Goal: Ask a question

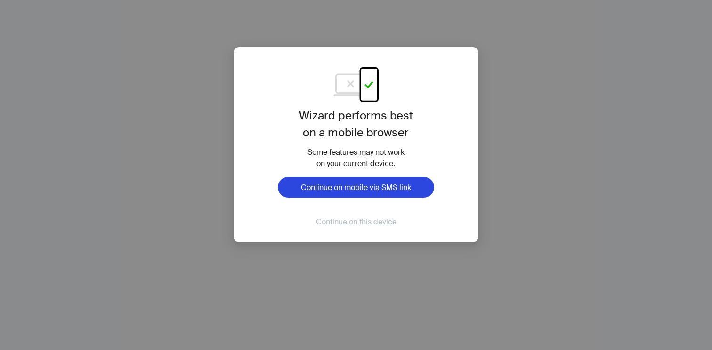
click at [367, 220] on span "Continue on this device" at bounding box center [356, 222] width 80 height 10
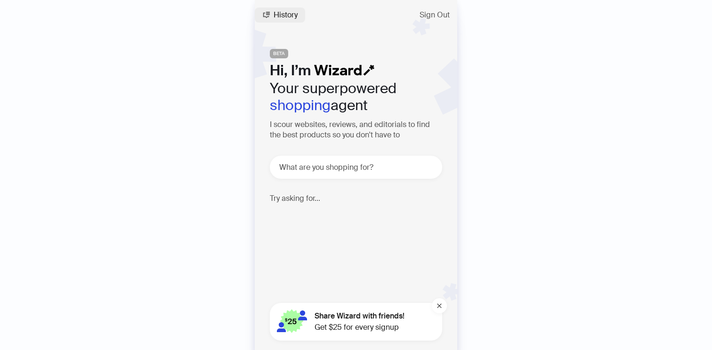
click at [283, 21] on button "History" at bounding box center [280, 15] width 50 height 15
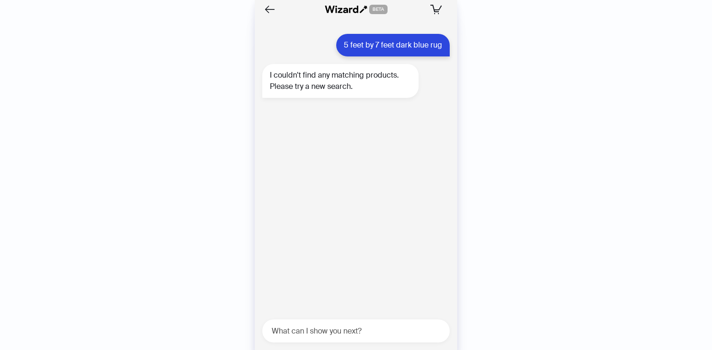
click at [372, 46] on div "5 feet by 7 feet dark blue rug" at bounding box center [392, 45] width 113 height 23
copy div "5 feet by 7 feet dark blue rug"
click at [314, 329] on textarea at bounding box center [360, 331] width 180 height 12
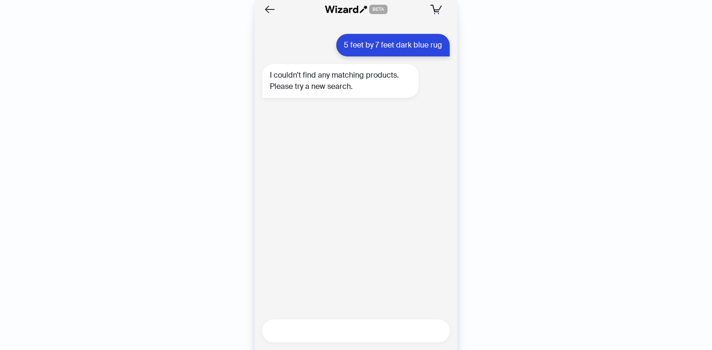
paste textarea "**********"
type textarea "**********"
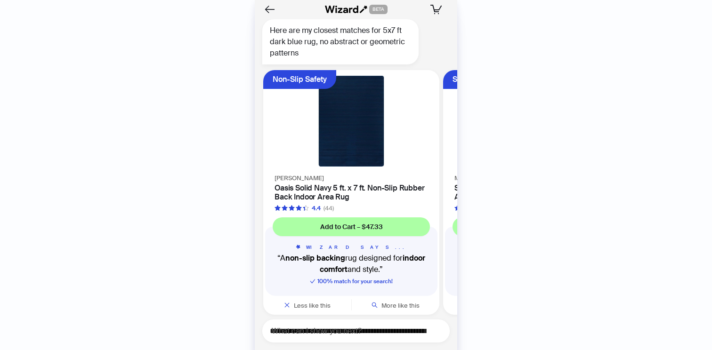
scroll to position [142, 0]
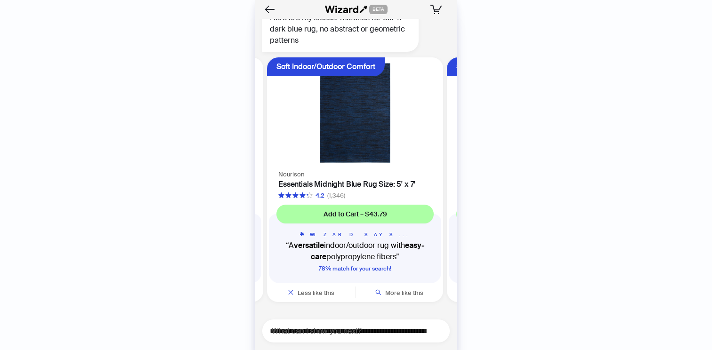
scroll to position [0, 357]
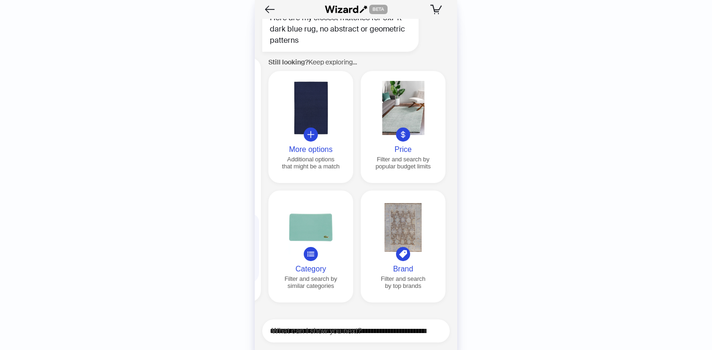
scroll to position [0, 899]
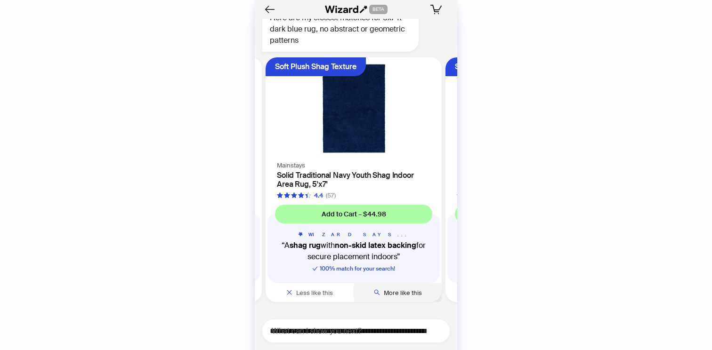
scroll to position [142, 0]
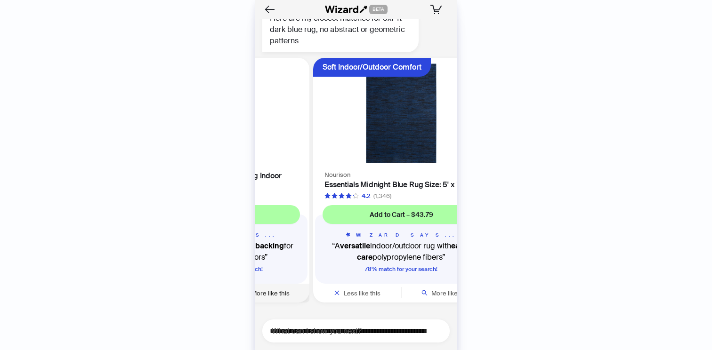
scroll to position [142, 0]
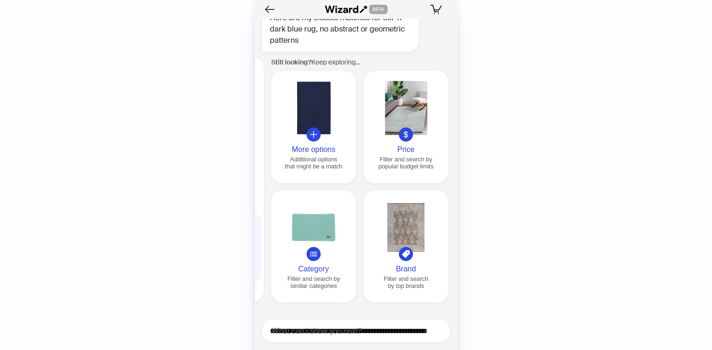
scroll to position [0, 899]
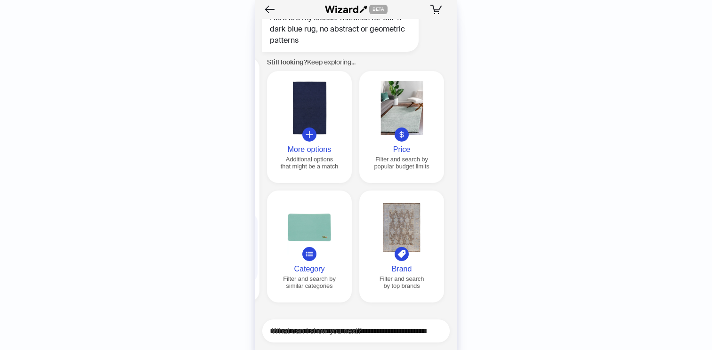
click at [316, 140] on button "More options Additional options that might be a match" at bounding box center [309, 127] width 85 height 112
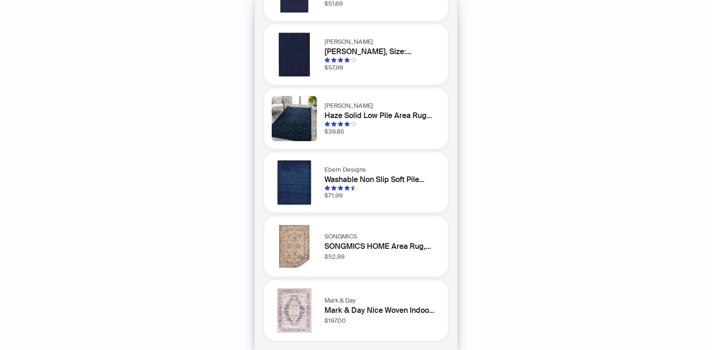
scroll to position [0, 0]
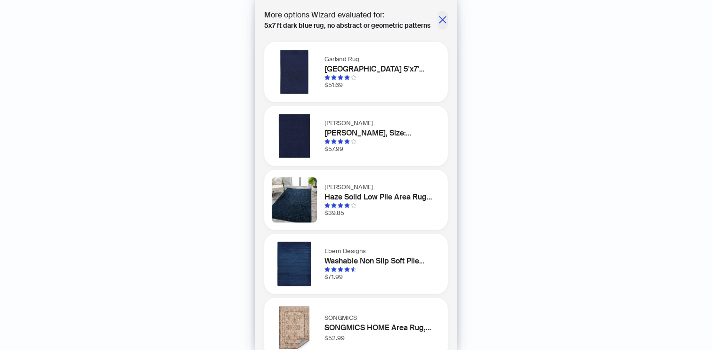
click at [441, 23] on icon "close" at bounding box center [442, 19] width 9 height 9
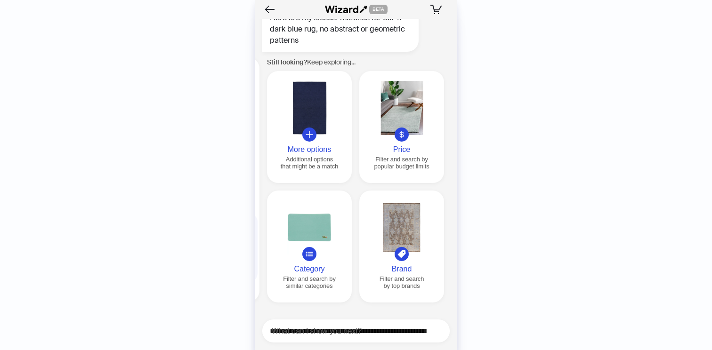
click at [404, 139] on div at bounding box center [401, 135] width 14 height 14
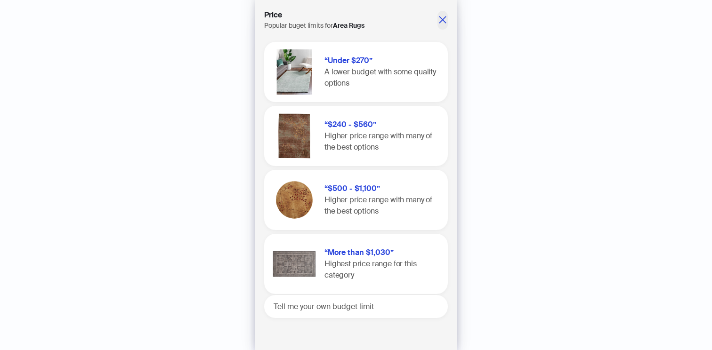
click at [440, 20] on icon "close" at bounding box center [442, 19] width 9 height 9
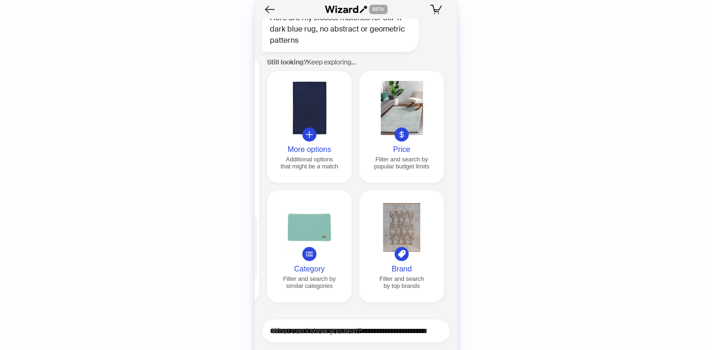
click at [305, 261] on button "Category Filter and search by similar categories" at bounding box center [309, 247] width 85 height 112
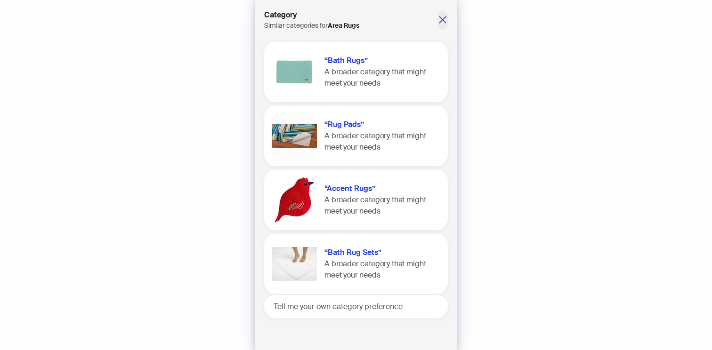
click at [442, 17] on icon "close" at bounding box center [442, 19] width 9 height 9
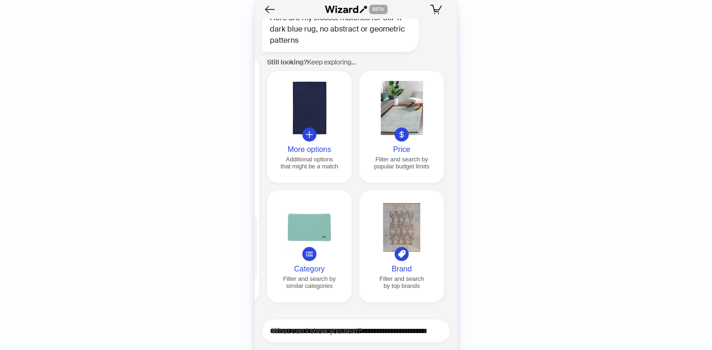
click at [396, 247] on div at bounding box center [401, 228] width 77 height 54
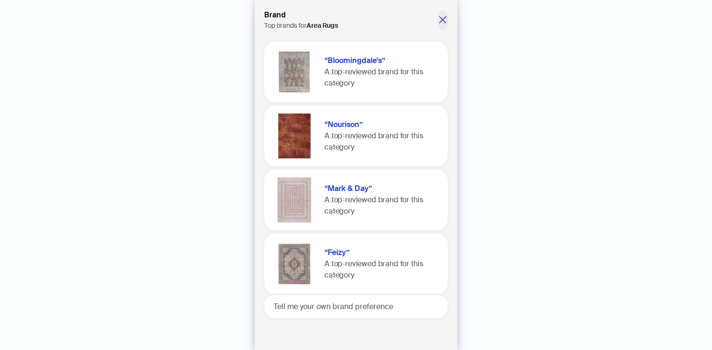
click at [446, 21] on icon "close" at bounding box center [442, 19] width 9 height 9
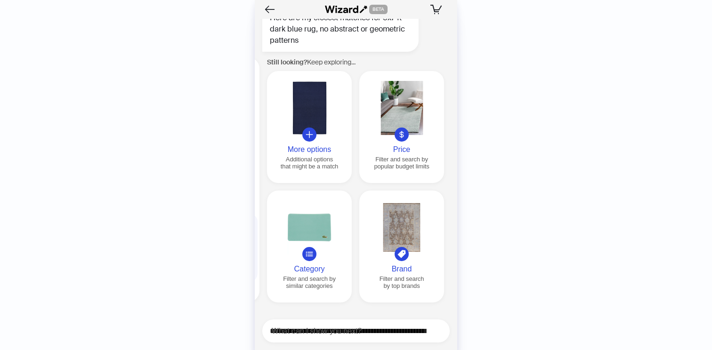
click at [306, 208] on div at bounding box center [309, 228] width 77 height 54
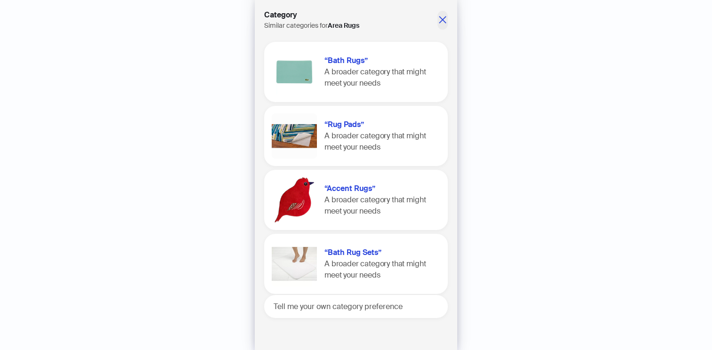
click at [441, 20] on icon "close" at bounding box center [442, 19] width 7 height 7
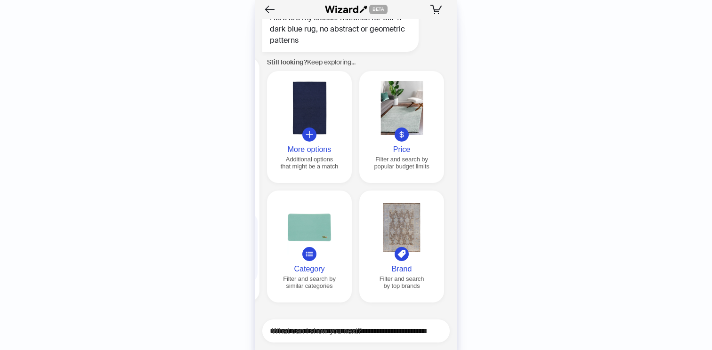
click at [410, 154] on button "Price Filter and search by popular budget limits" at bounding box center [401, 127] width 85 height 112
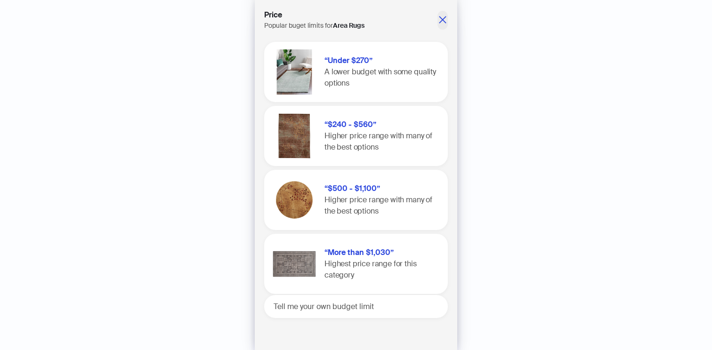
click at [441, 19] on icon "close" at bounding box center [442, 19] width 7 height 7
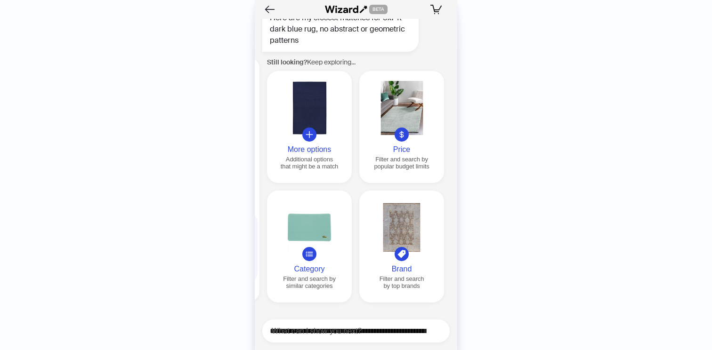
click at [314, 110] on div at bounding box center [309, 108] width 77 height 54
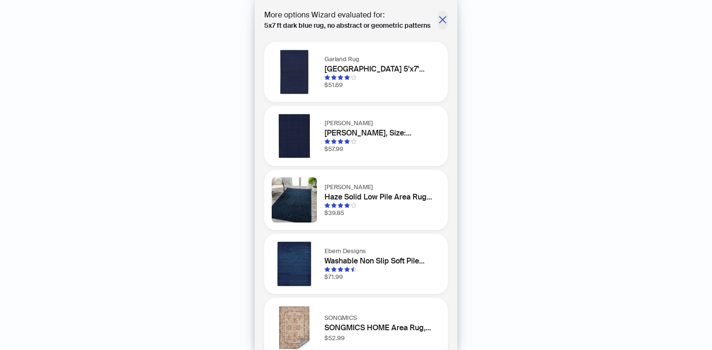
click at [442, 20] on icon "close" at bounding box center [442, 19] width 7 height 7
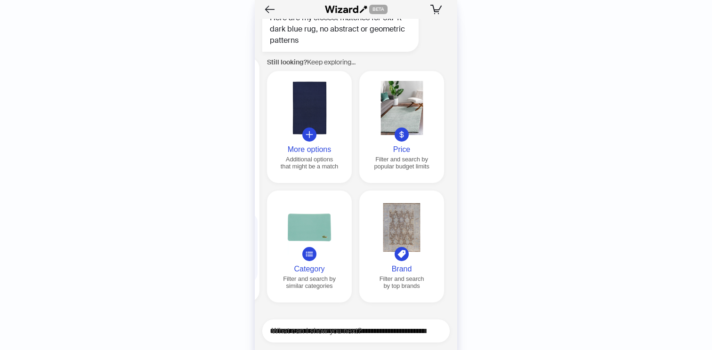
click at [409, 250] on div at bounding box center [401, 228] width 77 height 54
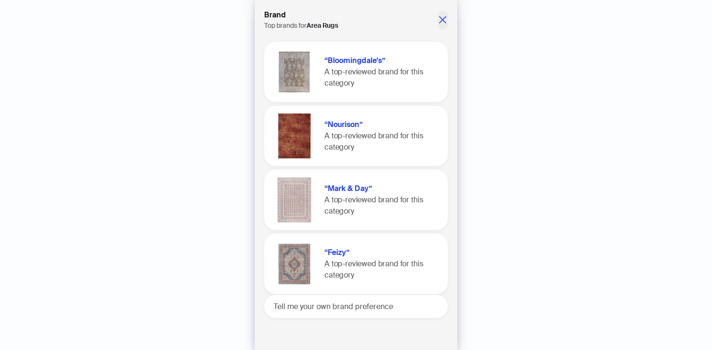
click at [442, 21] on icon "close" at bounding box center [442, 19] width 9 height 9
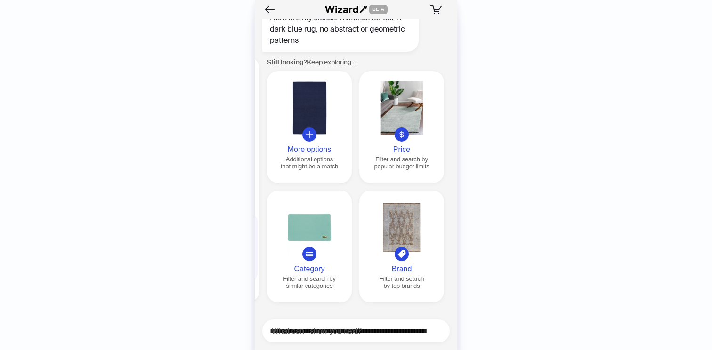
click at [405, 140] on button "Price Filter and search by popular budget limits" at bounding box center [401, 127] width 85 height 112
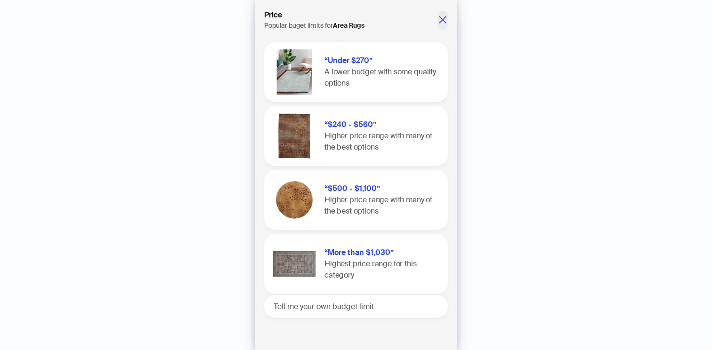
click at [441, 19] on icon "close" at bounding box center [442, 19] width 7 height 7
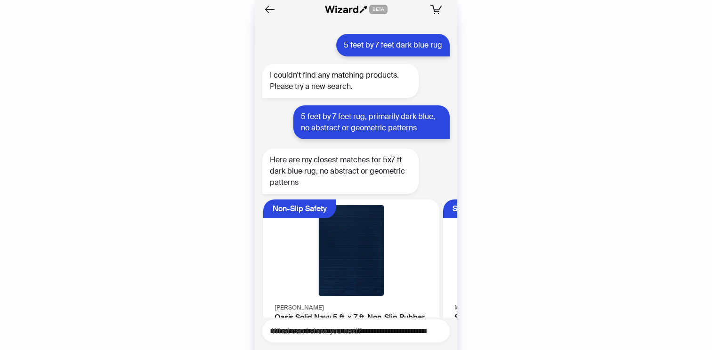
click at [325, 115] on div "5 feet by 7 feet rug, primarily dark blue, no abstract or geometric patterns" at bounding box center [371, 122] width 156 height 34
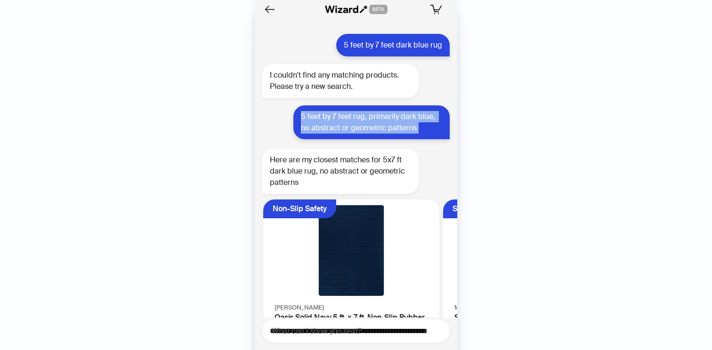
click at [325, 115] on div "5 feet by 7 feet rug, primarily dark blue, no abstract or geometric patterns" at bounding box center [371, 122] width 156 height 34
copy div "5 feet by 7 feet rug, primarily dark blue, no abstract or geometric patterns"
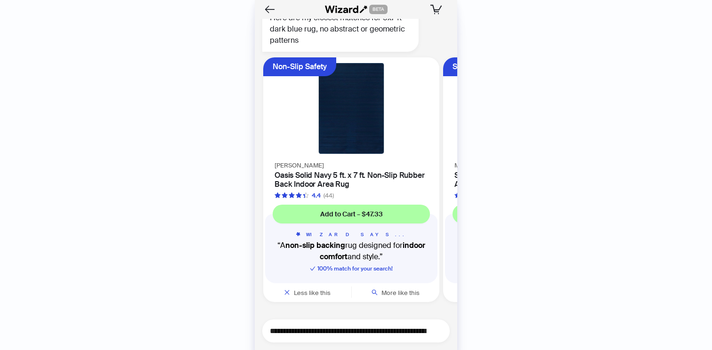
click at [320, 328] on textarea "**********" at bounding box center [360, 331] width 180 height 12
type textarea "**********"
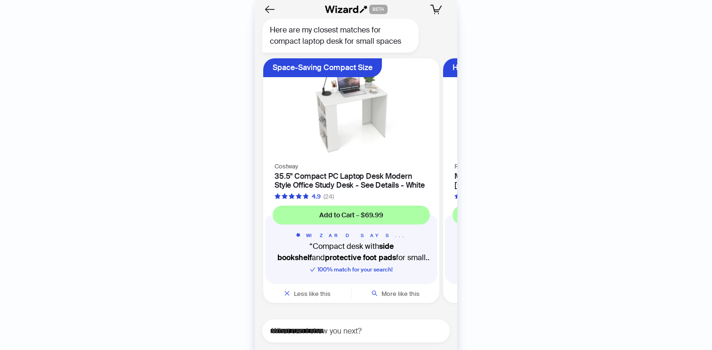
scroll to position [476, 0]
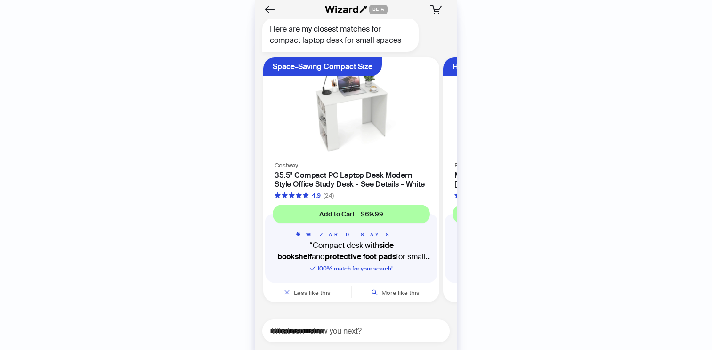
click at [342, 154] on div at bounding box center [351, 108] width 176 height 102
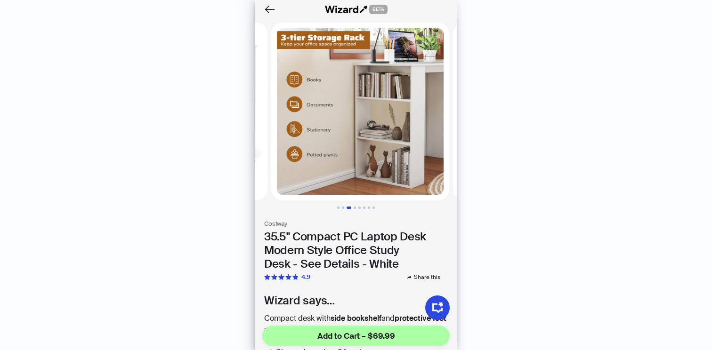
scroll to position [0, 363]
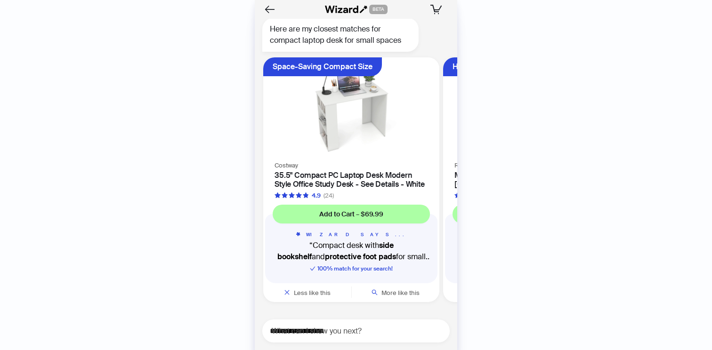
click at [308, 174] on h4 "35.5" Compact PC Laptop Desk Modern Style Office Study Desk - See Details - Whi…" at bounding box center [350, 180] width 153 height 18
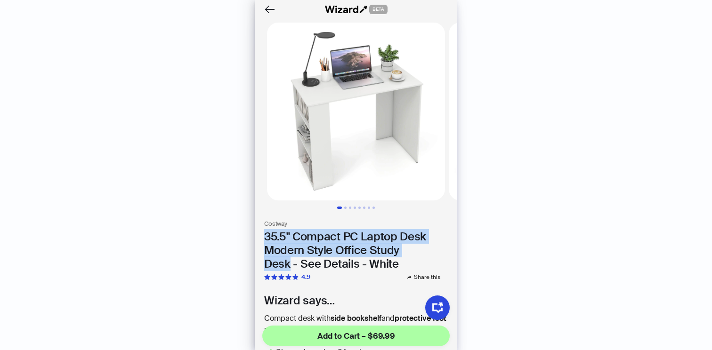
drag, startPoint x: 264, startPoint y: 236, endPoint x: 290, endPoint y: 265, distance: 38.6
click at [290, 265] on h1 "35.5" Compact PC Laptop Desk Modern Style Office Study Desk - See Details - Whi…" at bounding box center [356, 250] width 184 height 40
copy h1 "35.5" Compact PC Laptop Desk Modern Style Office Study Desk"
click at [269, 16] on button "Back" at bounding box center [269, 9] width 15 height 15
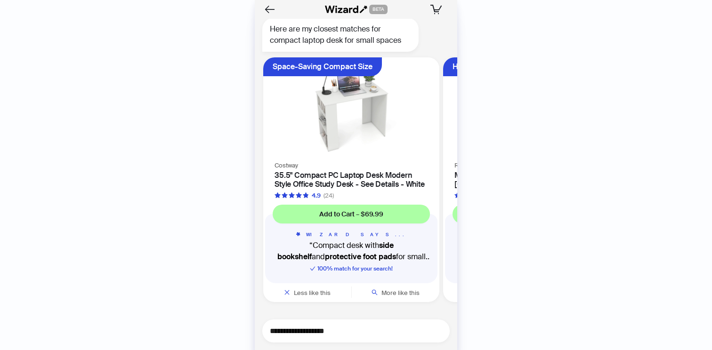
click at [310, 328] on textarea "**********" at bounding box center [360, 331] width 180 height 12
paste textarea "**********"
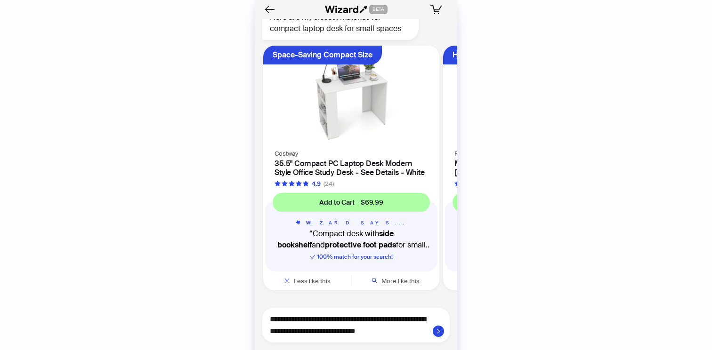
type textarea "**********"
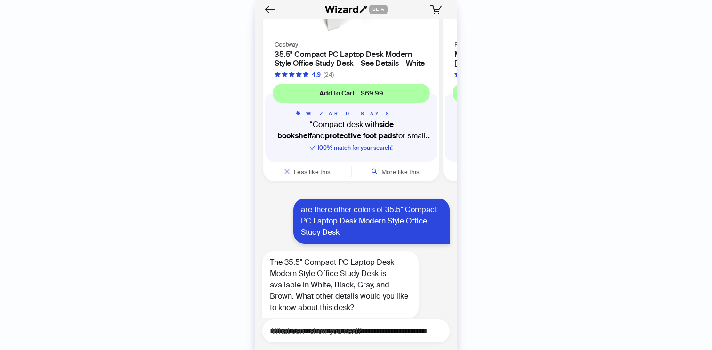
scroll to position [604, 0]
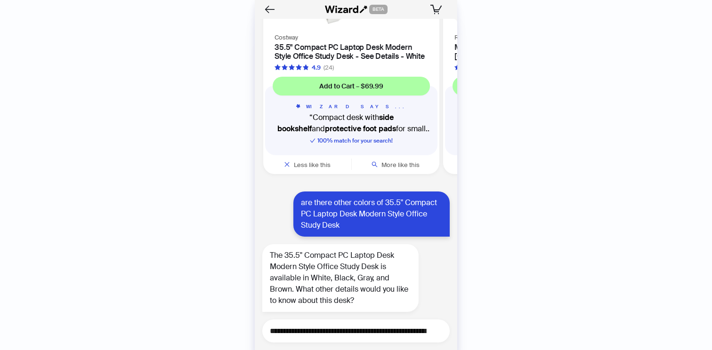
click at [330, 326] on textarea "**********" at bounding box center [360, 331] width 180 height 12
type textarea "**********"
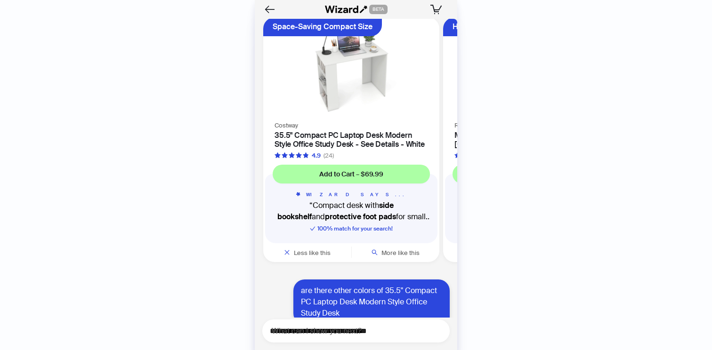
scroll to position [473, 0]
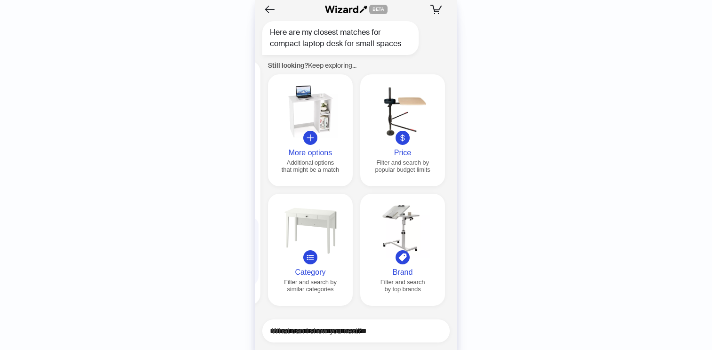
scroll to position [0, 899]
click at [320, 149] on div "More options" at bounding box center [309, 153] width 77 height 8
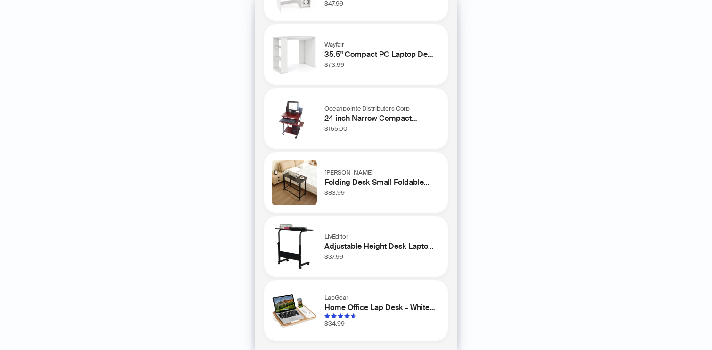
scroll to position [0, 0]
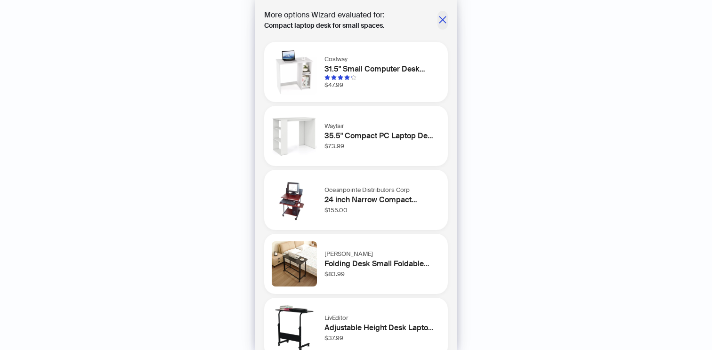
click at [441, 21] on icon "close" at bounding box center [442, 19] width 9 height 9
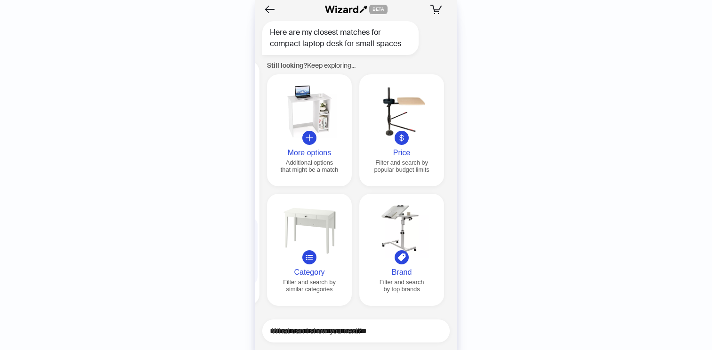
click at [318, 228] on div at bounding box center [309, 231] width 77 height 54
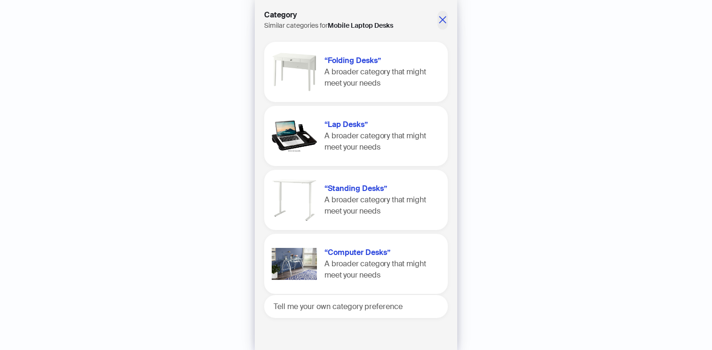
click at [440, 19] on icon "close" at bounding box center [442, 19] width 9 height 9
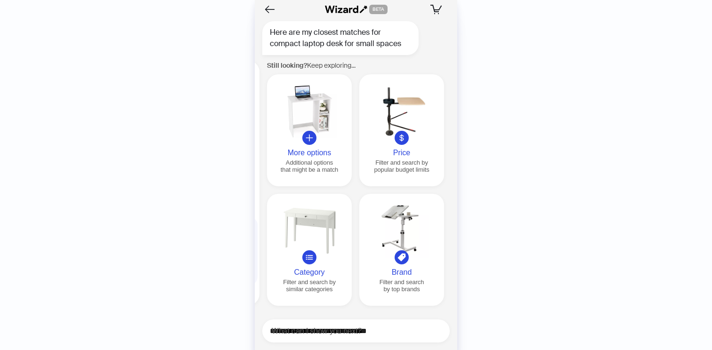
click at [376, 144] on button "Price Filter and search by popular budget limits" at bounding box center [401, 130] width 85 height 112
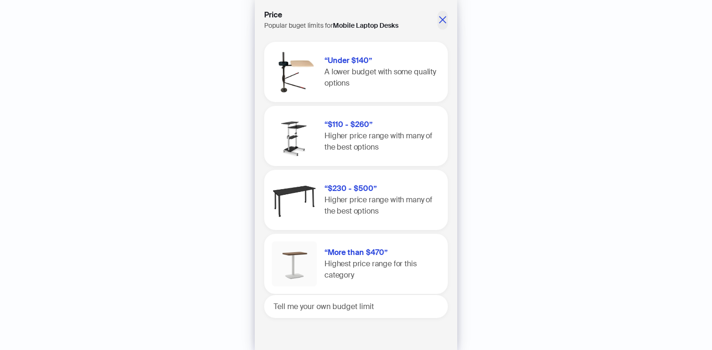
click at [441, 19] on icon "close" at bounding box center [442, 19] width 9 height 9
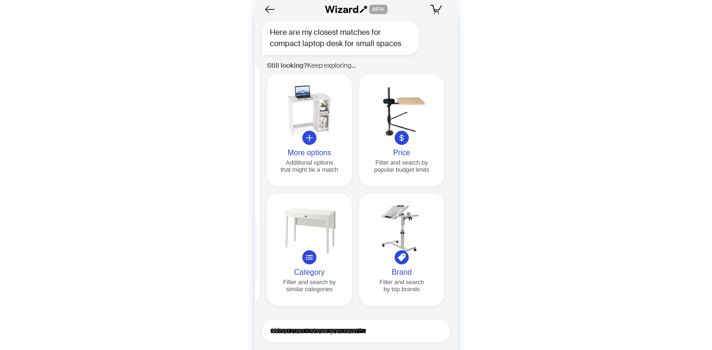
click at [405, 250] on div at bounding box center [401, 231] width 77 height 54
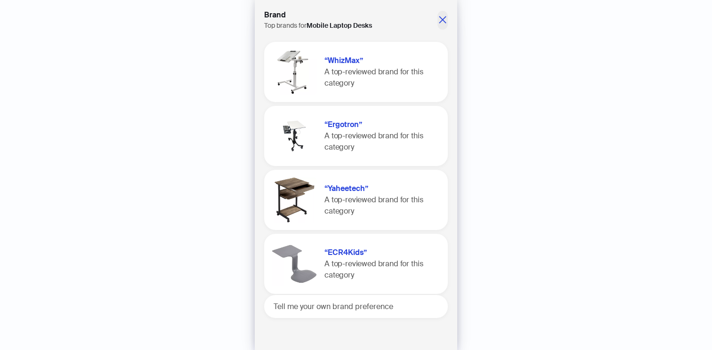
click at [443, 21] on icon "close" at bounding box center [442, 19] width 7 height 7
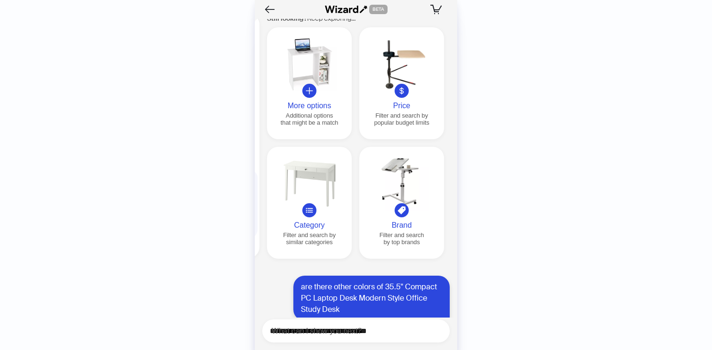
scroll to position [518, 0]
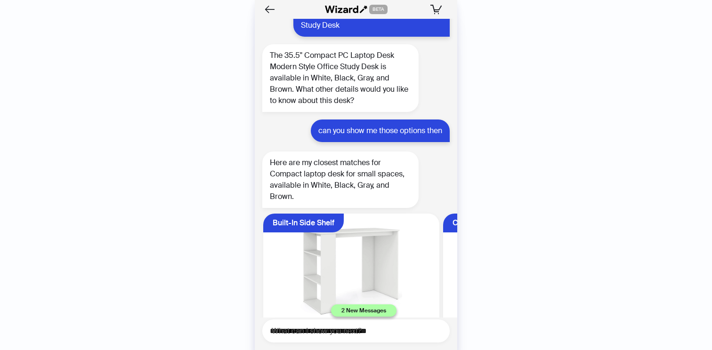
scroll to position [960, 0]
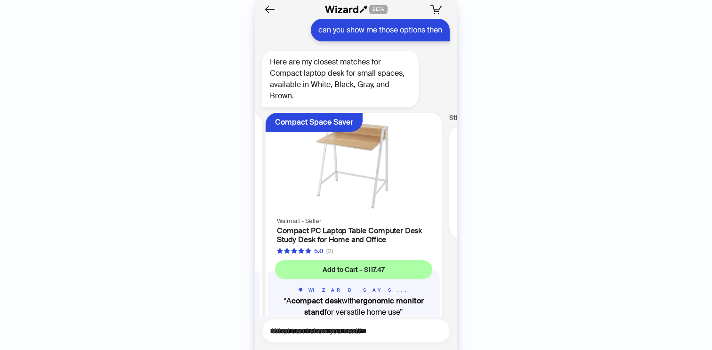
scroll to position [0, 626]
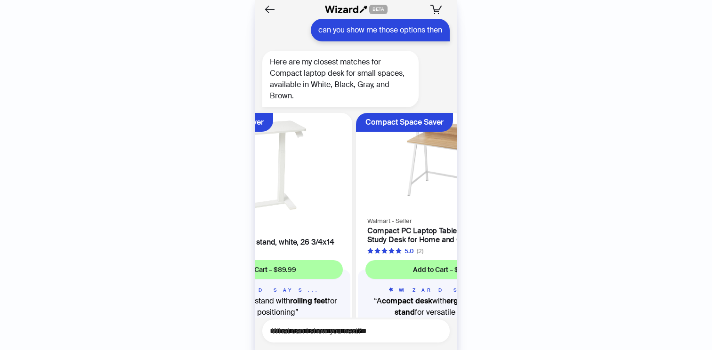
scroll to position [960, 0]
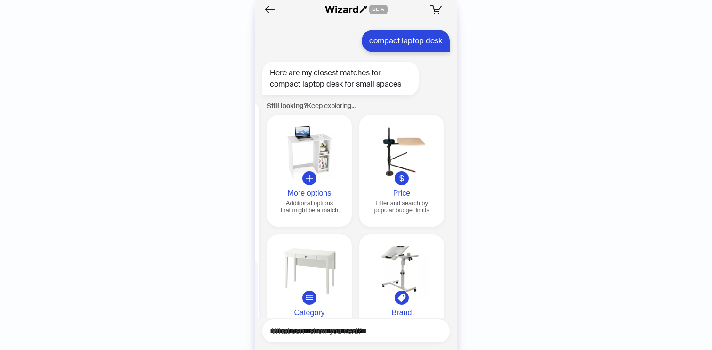
scroll to position [445, 0]
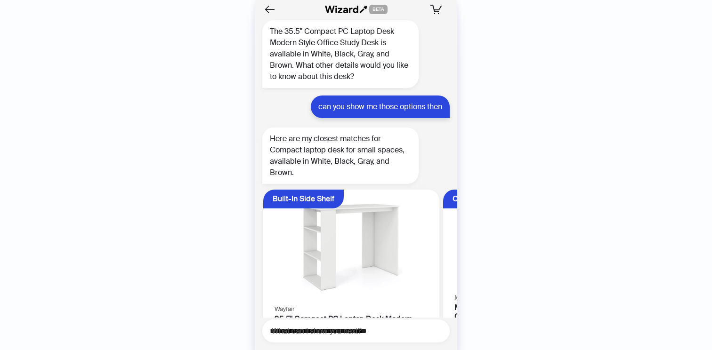
scroll to position [960, 0]
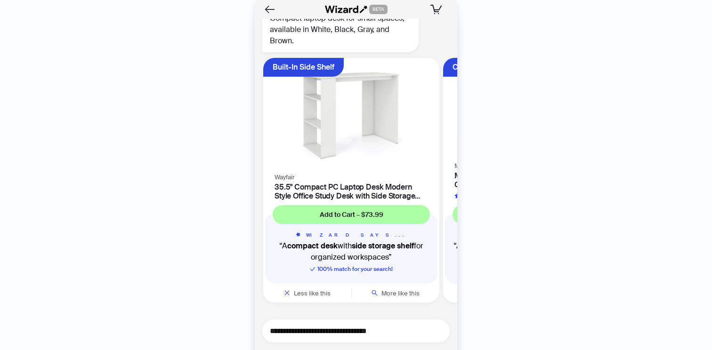
click at [300, 330] on textarea "**********" at bounding box center [360, 331] width 180 height 12
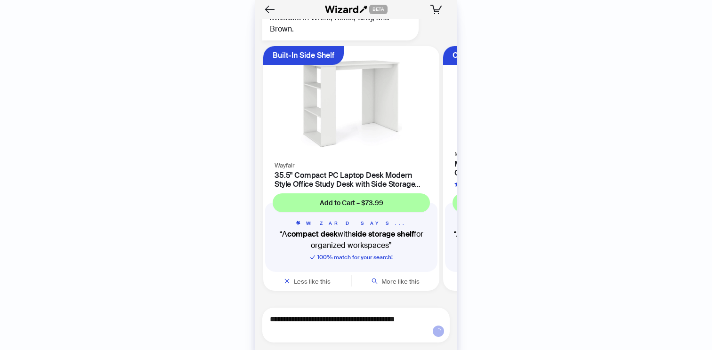
type textarea "**********"
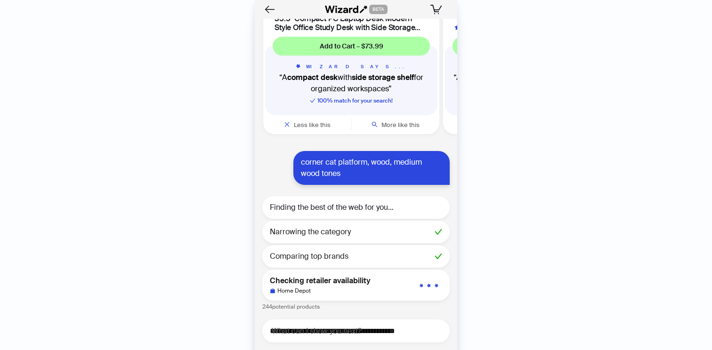
scroll to position [1153, 0]
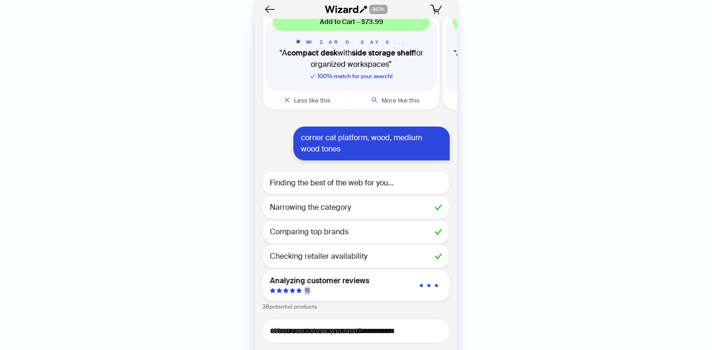
drag, startPoint x: 304, startPoint y: 292, endPoint x: 331, endPoint y: 292, distance: 27.3
click at [331, 292] on div "15" at bounding box center [319, 291] width 99 height 8
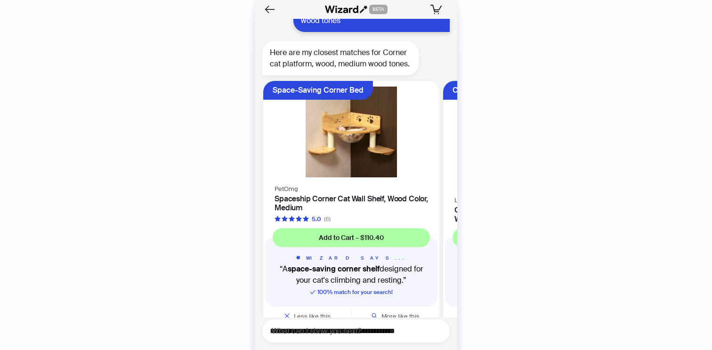
scroll to position [1305, 0]
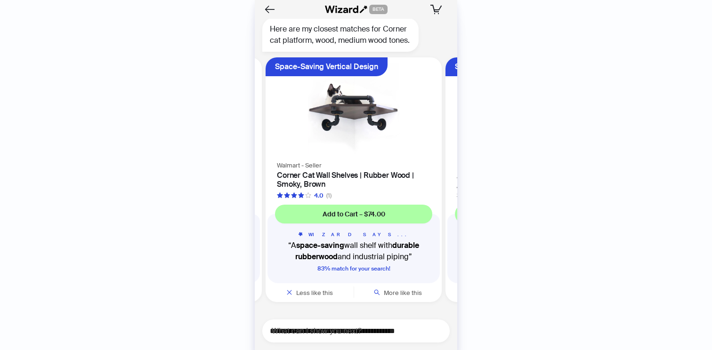
scroll to position [1304, 0]
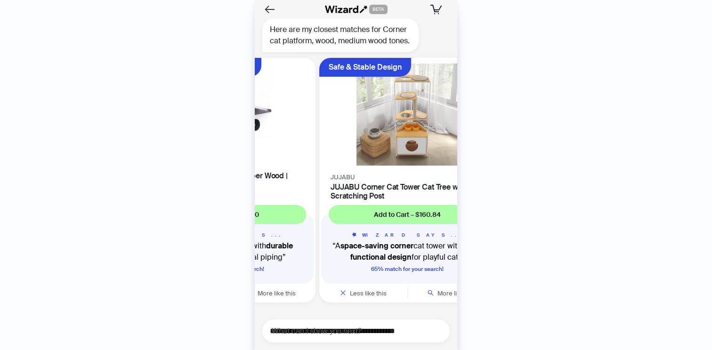
scroll to position [1305, 0]
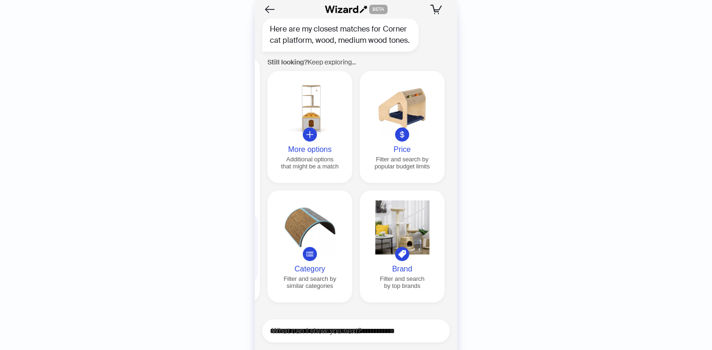
scroll to position [0, 899]
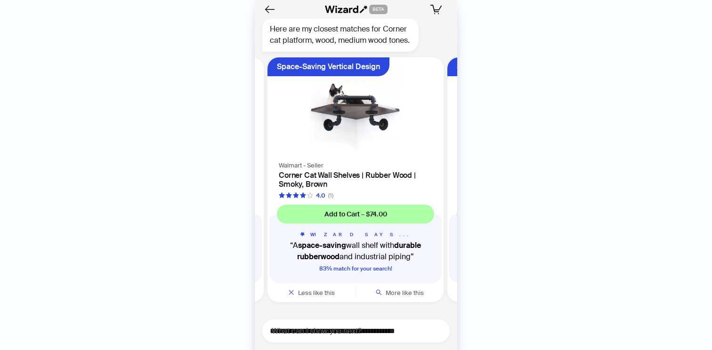
scroll to position [0, 357]
click at [342, 177] on h4 "Corner Cat Wall Shelves | Rubber Wood | Smoky, Brown" at bounding box center [353, 180] width 153 height 18
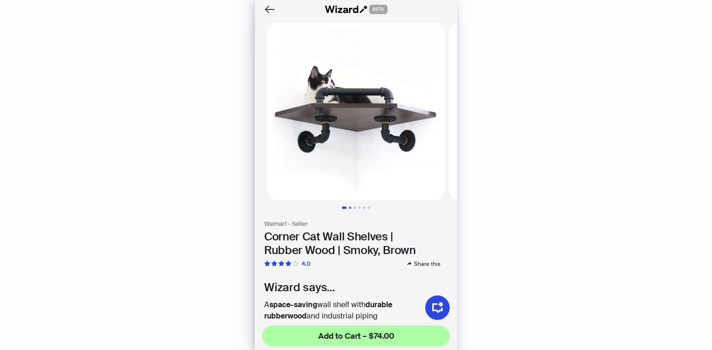
click at [349, 208] on button "Go to slide 2" at bounding box center [350, 208] width 2 height 2
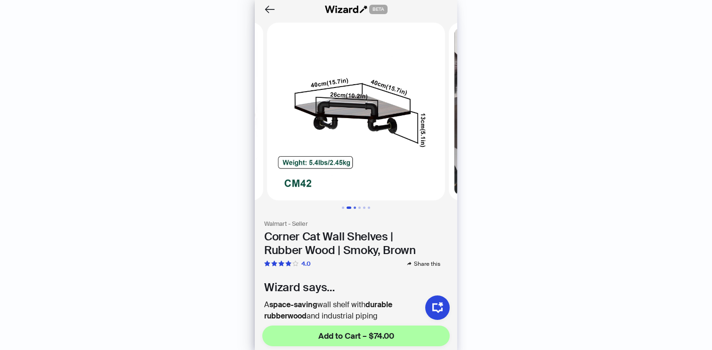
click at [355, 207] on button "Go to slide 3" at bounding box center [354, 208] width 2 height 2
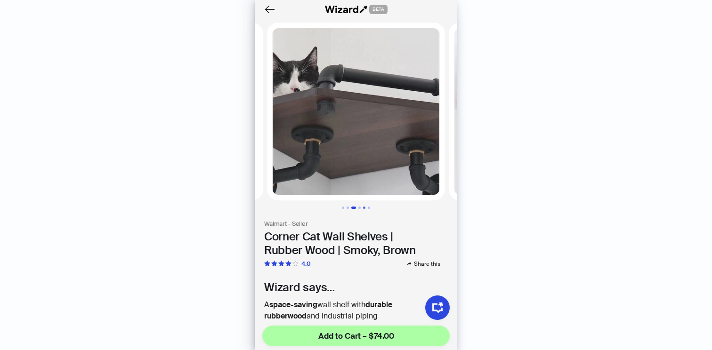
click at [364, 207] on button "Go to slide 5" at bounding box center [364, 208] width 2 height 2
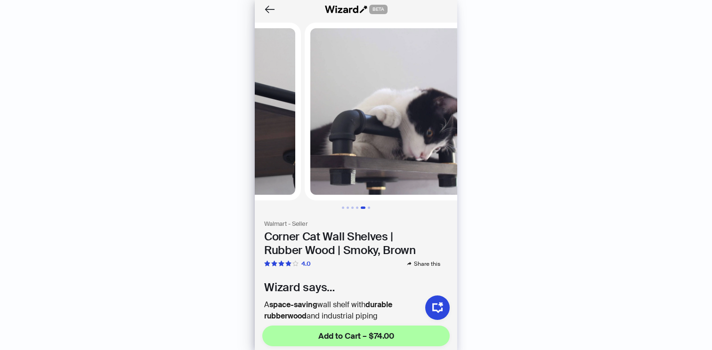
scroll to position [0, 727]
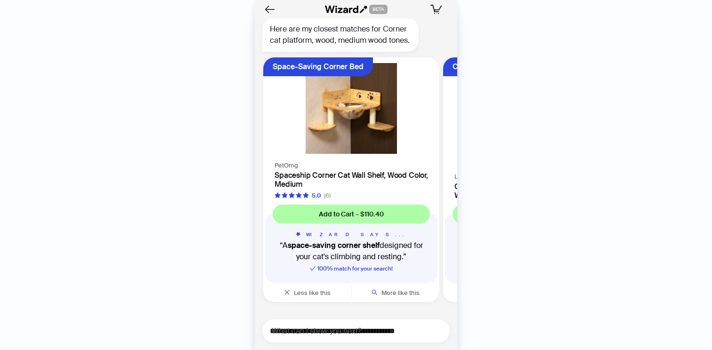
click at [350, 161] on div "PetOmg Spaceship Corner Cat Wall Shelf, Wood Color, Medium 5.0 (6)" at bounding box center [351, 180] width 176 height 40
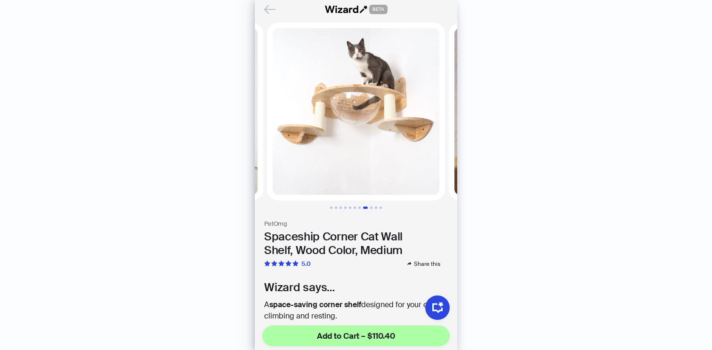
click at [271, 13] on icon "Back" at bounding box center [270, 9] width 16 height 16
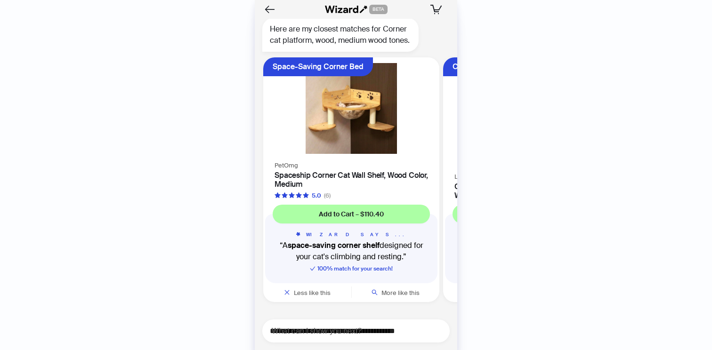
click at [496, 249] on div "History Sign Out BETA Hi, I’m Your superpowered shopping agent I scour websites…" at bounding box center [356, 175] width 712 height 350
click at [314, 333] on textarea "**********" at bounding box center [360, 331] width 180 height 12
type textarea "*****"
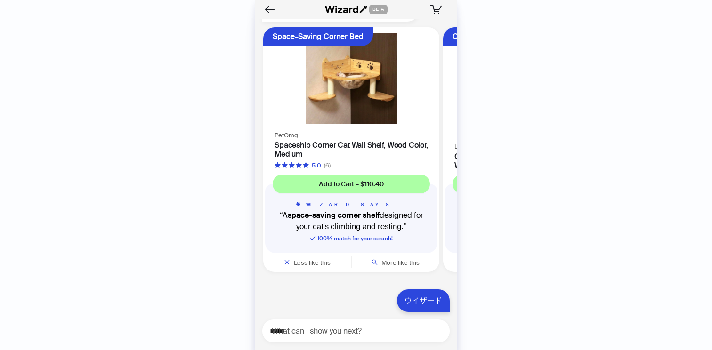
scroll to position [1361, 0]
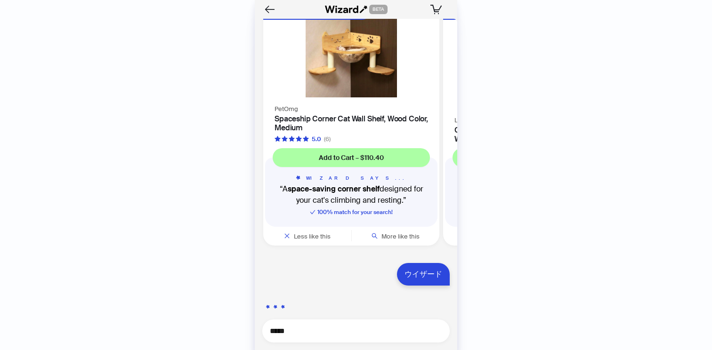
click at [375, 332] on textarea "*****" at bounding box center [360, 331] width 180 height 12
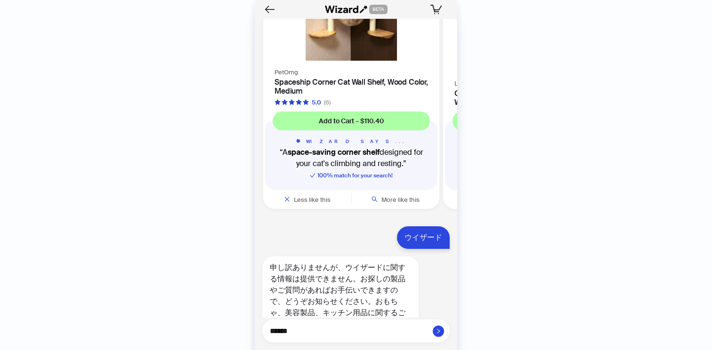
scroll to position [1421, 0]
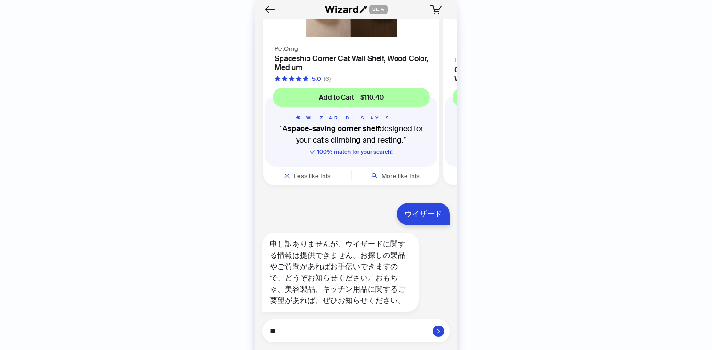
type textarea "*"
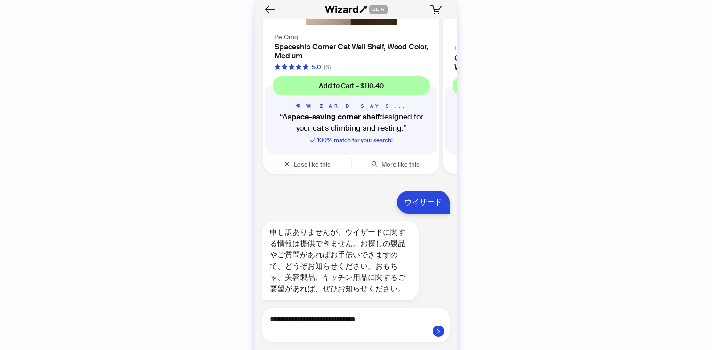
scroll to position [1433, 0]
click at [355, 337] on textarea "**********" at bounding box center [360, 325] width 180 height 24
click at [417, 321] on textarea "**********" at bounding box center [360, 325] width 180 height 24
click at [359, 329] on textarea "**********" at bounding box center [360, 325] width 180 height 24
type textarea "**********"
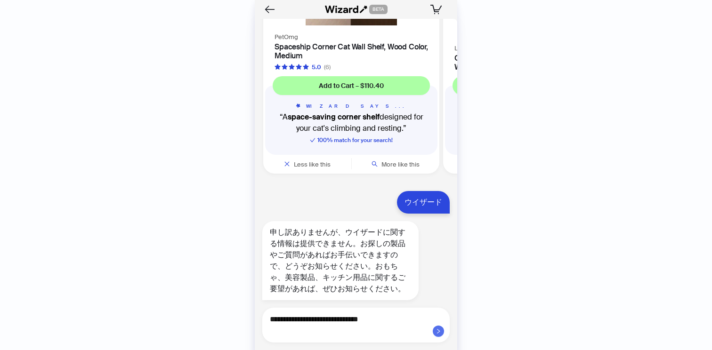
click at [437, 334] on span "button" at bounding box center [438, 332] width 6 height 8
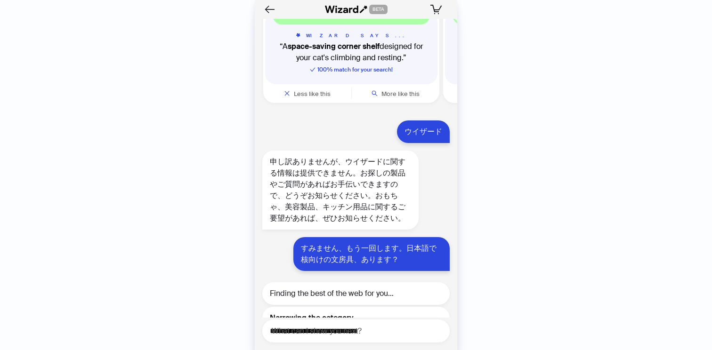
scroll to position [1530, 0]
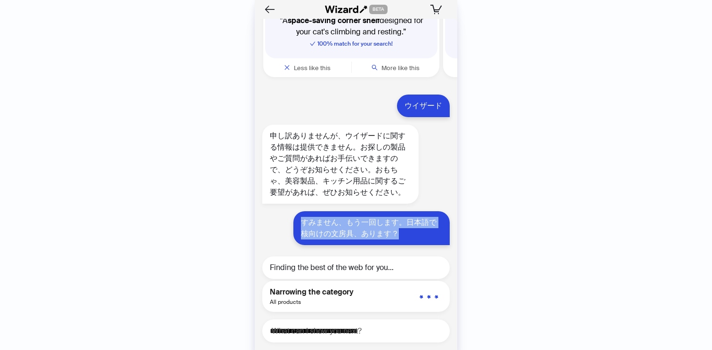
drag, startPoint x: 399, startPoint y: 235, endPoint x: 282, endPoint y: 215, distance: 118.5
click at [282, 215] on div "すみません、もう一回します。日本語で核向けの文房具、あります？" at bounding box center [356, 228] width 202 height 34
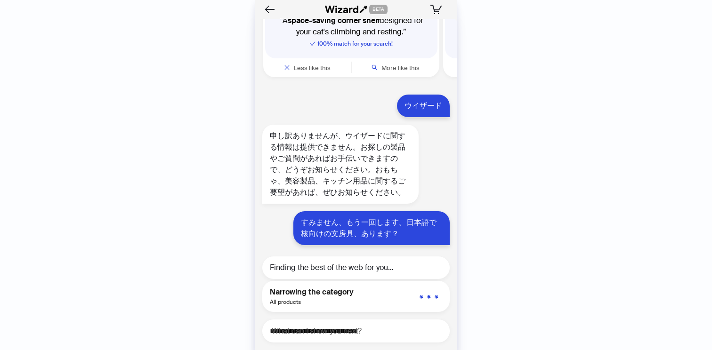
click at [397, 220] on div "すみません、もう一回します。日本語で核向けの文房具、あります？" at bounding box center [371, 228] width 156 height 34
click at [329, 329] on textarea "**********" at bounding box center [360, 331] width 180 height 12
drag, startPoint x: 304, startPoint y: 236, endPoint x: 309, endPoint y: 236, distance: 5.6
click at [309, 236] on div "すみません、もう一回します。日本語で核向けの文房具、あります？" at bounding box center [371, 228] width 156 height 34
copy div "核"
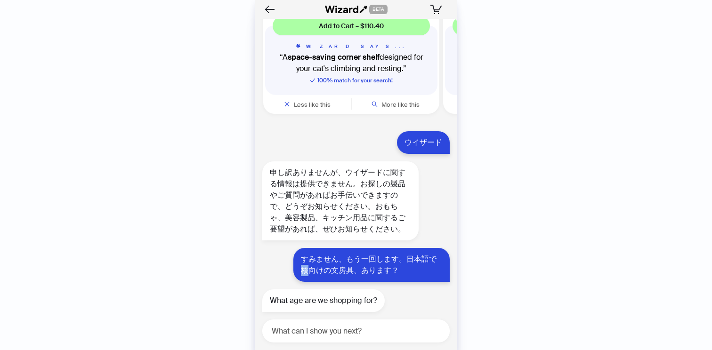
scroll to position [1493, 0]
click at [347, 325] on textarea at bounding box center [360, 331] width 180 height 12
type textarea "***"
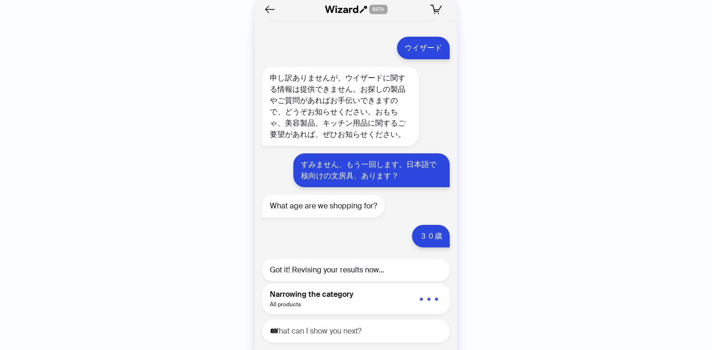
scroll to position [1590, 0]
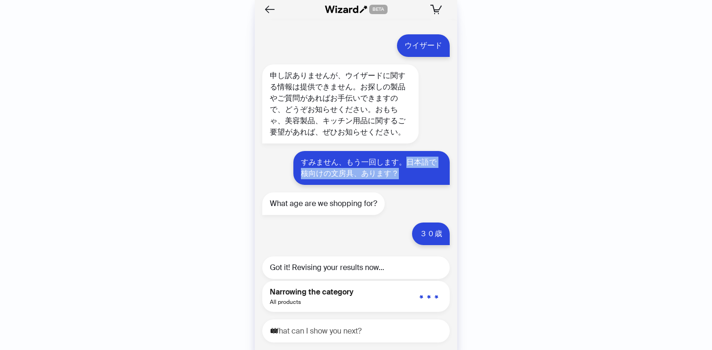
drag, startPoint x: 406, startPoint y: 161, endPoint x: 398, endPoint y: 174, distance: 15.0
click at [399, 174] on div "すみません、もう一回します。日本語で核向けの文房具、あります？" at bounding box center [371, 168] width 156 height 34
click at [404, 174] on div "すみません、もう一回します。日本語で核向けの文房具、あります？" at bounding box center [371, 168] width 156 height 34
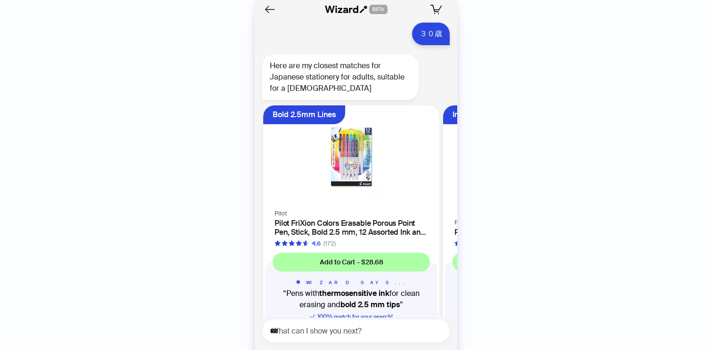
scroll to position [1838, 0]
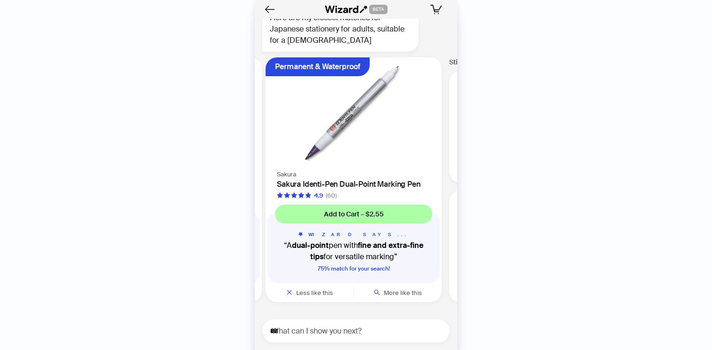
scroll to position [1838, 0]
click at [349, 336] on textarea "***" at bounding box center [360, 331] width 180 height 12
type textarea "*"
type textarea "**********"
click at [439, 331] on icon "right" at bounding box center [438, 331] width 3 height 5
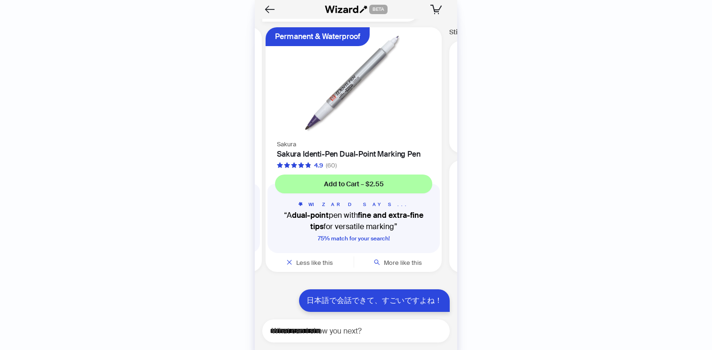
scroll to position [1894, 0]
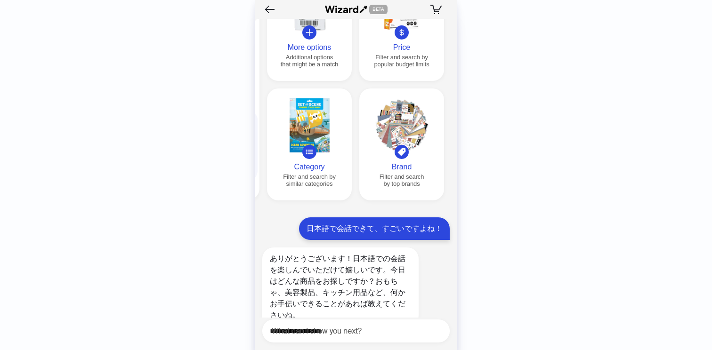
scroll to position [1955, 0]
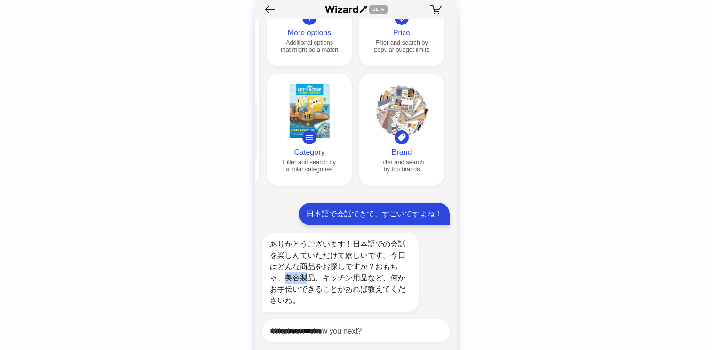
drag, startPoint x: 286, startPoint y: 277, endPoint x: 305, endPoint y: 277, distance: 19.3
click at [305, 277] on div "ありがとうございます！日本語での会話を楽しんでいただけて嬉しいです。今日はどんな商品をお探しですか？おもちゃ、美容製品、キッチン用品など、何かお手伝いできるこ…" at bounding box center [340, 272] width 156 height 79
click at [347, 258] on div "ありがとうございます！日本語での会話を楽しんでいただけて嬉しいです。今日はどんな商品をお探しですか？おもちゃ、美容製品、キッチン用品など、何かお手伝いできるこ…" at bounding box center [340, 272] width 156 height 79
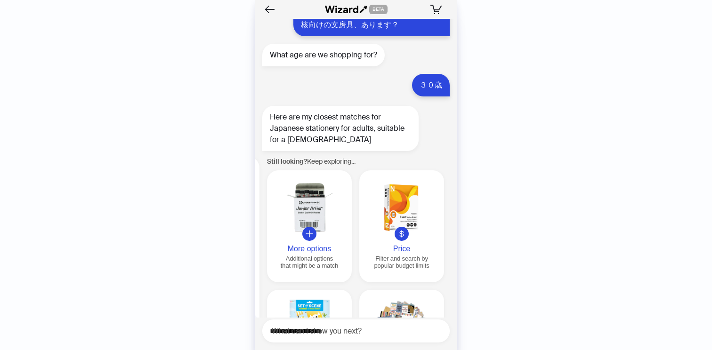
scroll to position [1708, 0]
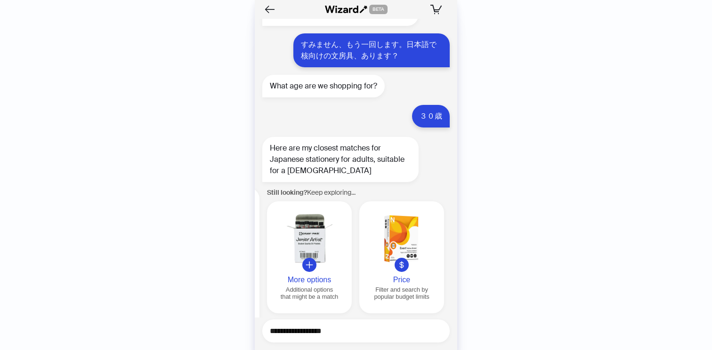
click at [317, 333] on textarea "**********" at bounding box center [360, 331] width 180 height 12
type textarea "*"
type textarea "***"
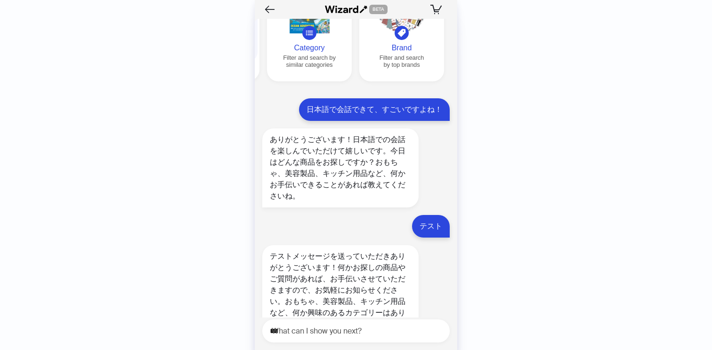
scroll to position [2083, 0]
